Goal: Navigation & Orientation: Find specific page/section

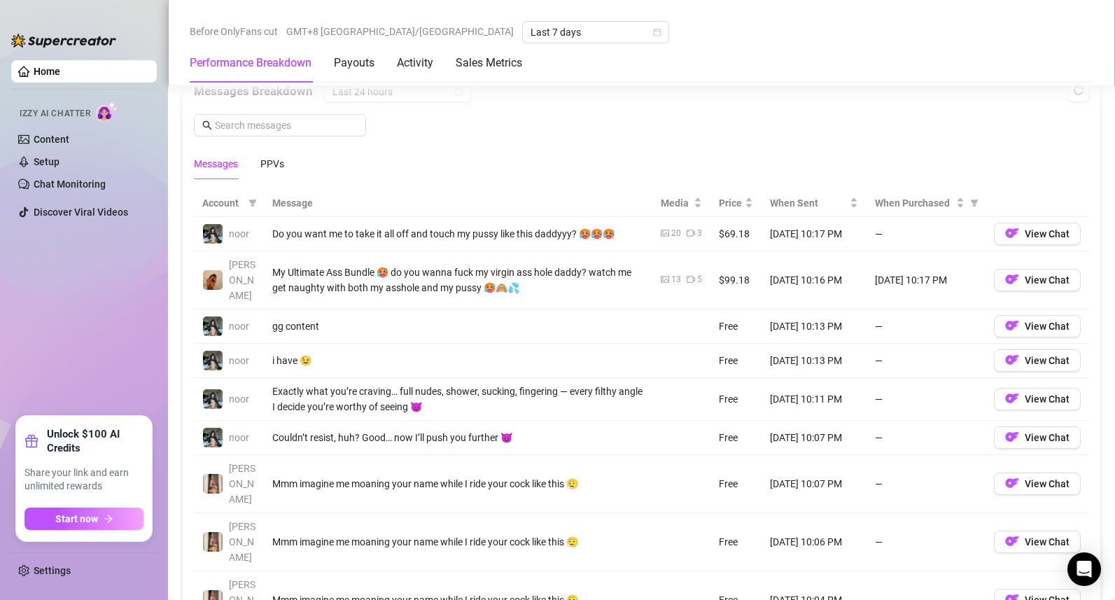
scroll to position [1226, 0]
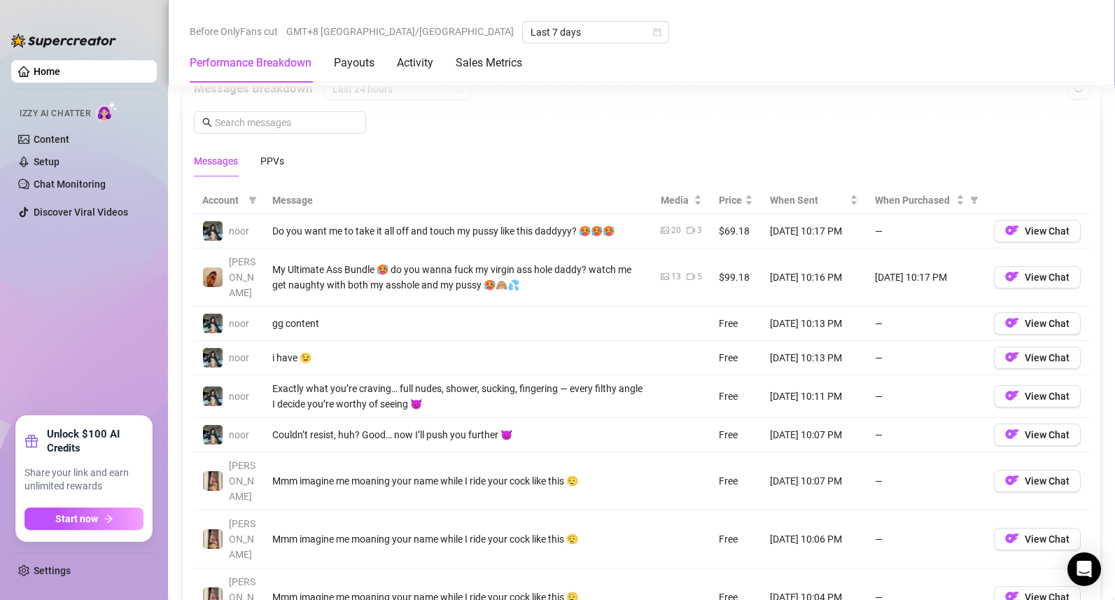
click at [879, 342] on td "—" at bounding box center [926, 358] width 119 height 34
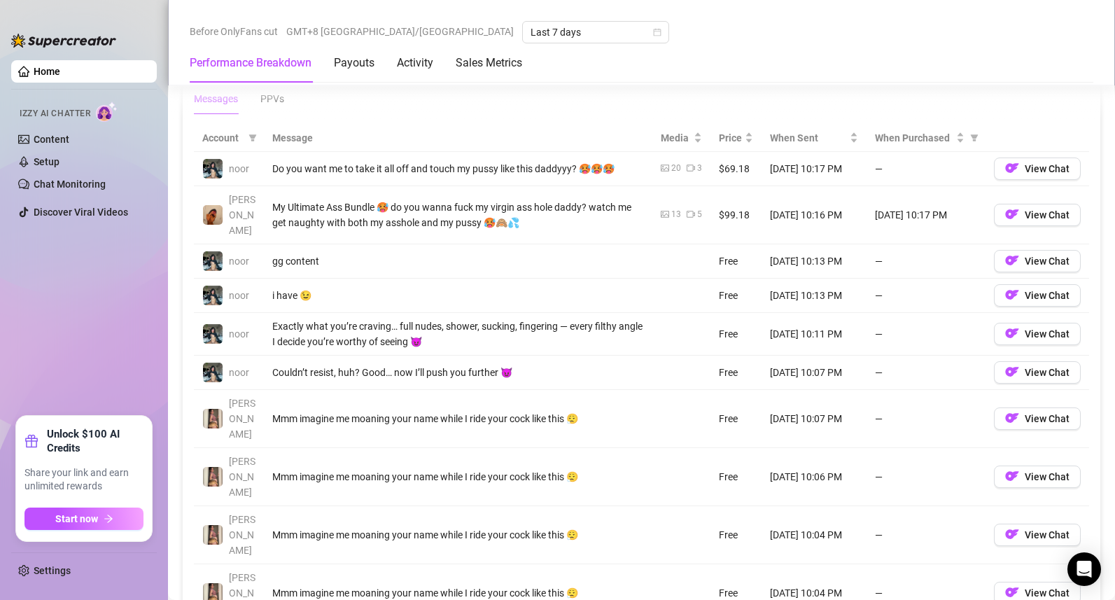
scroll to position [1290, 0]
click at [228, 130] on span "Account" at bounding box center [222, 136] width 41 height 15
click at [243, 134] on div "Account" at bounding box center [228, 136] width 53 height 15
click at [253, 134] on icon "filter" at bounding box center [253, 136] width 8 height 7
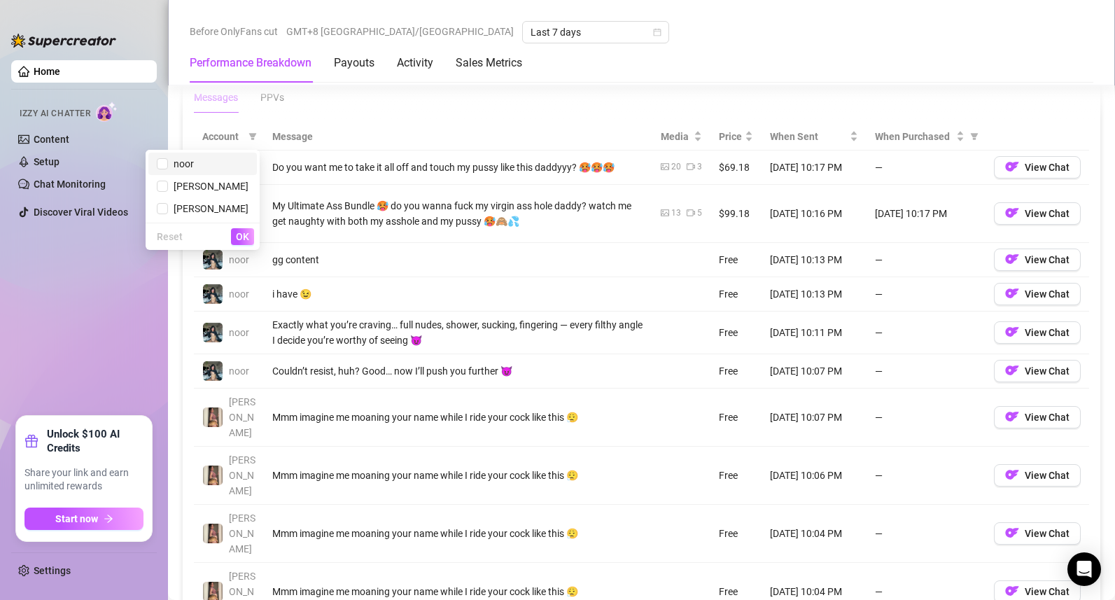
click at [228, 169] on span "noor" at bounding box center [203, 163] width 92 height 15
checkbox input "true"
click at [247, 225] on div "Reset OK" at bounding box center [203, 236] width 114 height 27
click at [249, 231] on span "OK" at bounding box center [242, 236] width 13 height 11
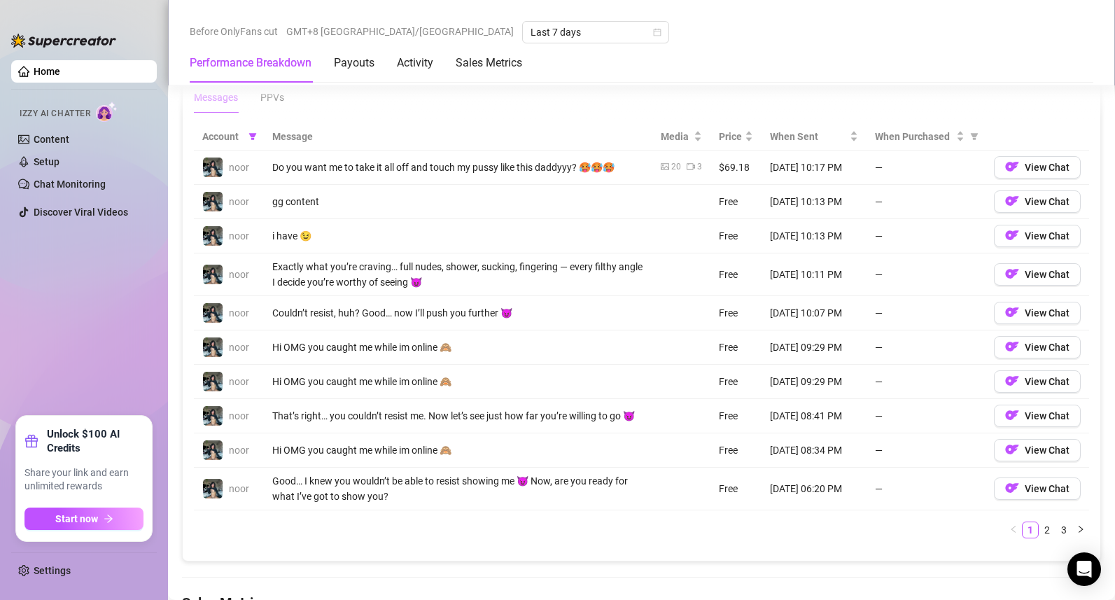
click at [422, 173] on div "Do you want me to take it all off and touch my pussy like this daddyyy? 🥵🥵🥵" at bounding box center [458, 167] width 372 height 15
click at [1031, 165] on span "View Chat" at bounding box center [1047, 167] width 45 height 11
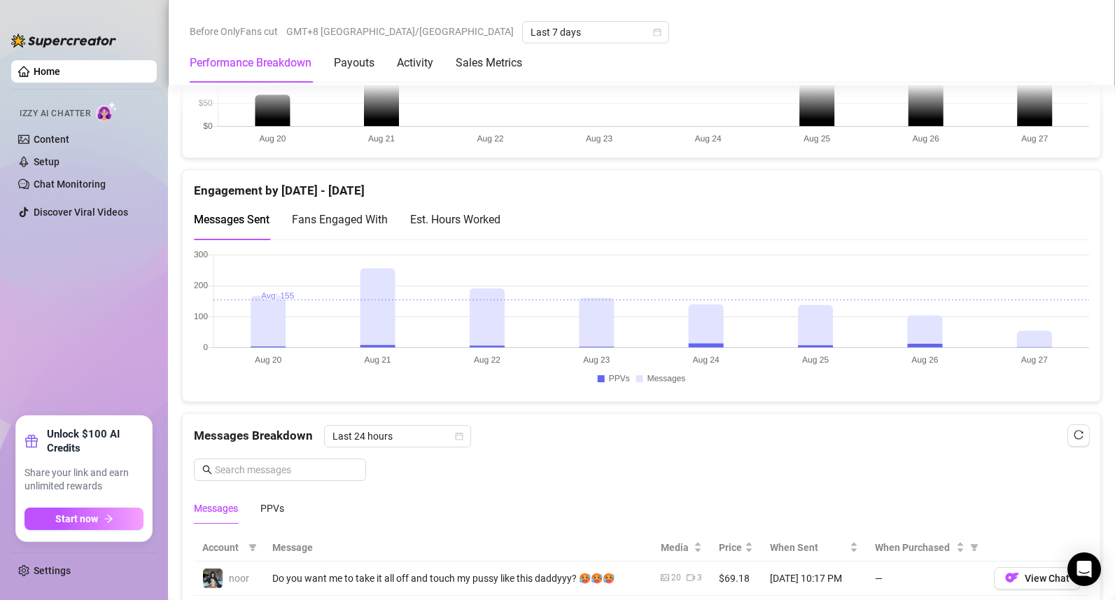
scroll to position [881, 0]
click at [365, 218] on span "Fans Engaged With" at bounding box center [340, 217] width 96 height 13
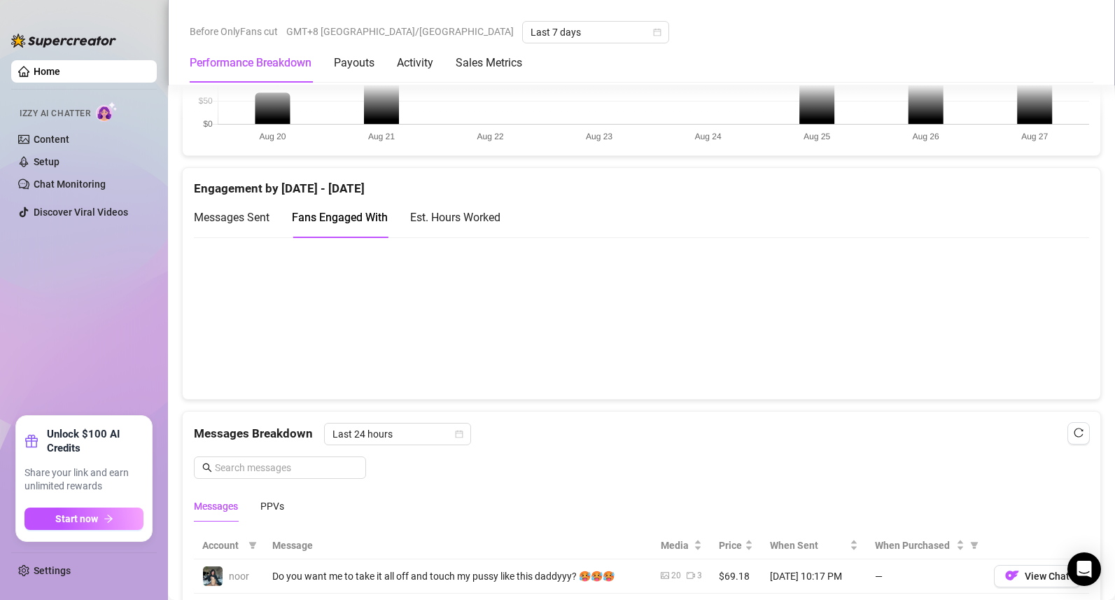
click at [436, 216] on div "Est. Hours Worked" at bounding box center [455, 218] width 90 height 18
click at [328, 228] on div "Fans Engaged With" at bounding box center [340, 217] width 96 height 40
click at [242, 218] on span "Messages Sent" at bounding box center [232, 217] width 76 height 13
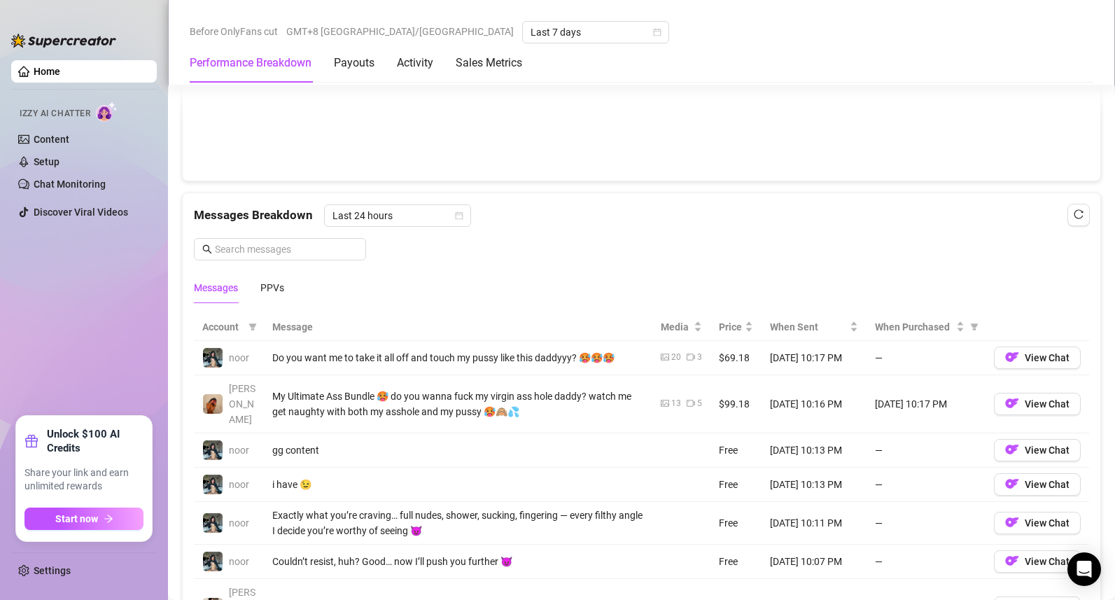
scroll to position [1099, 0]
